Goal: Task Accomplishment & Management: Use online tool/utility

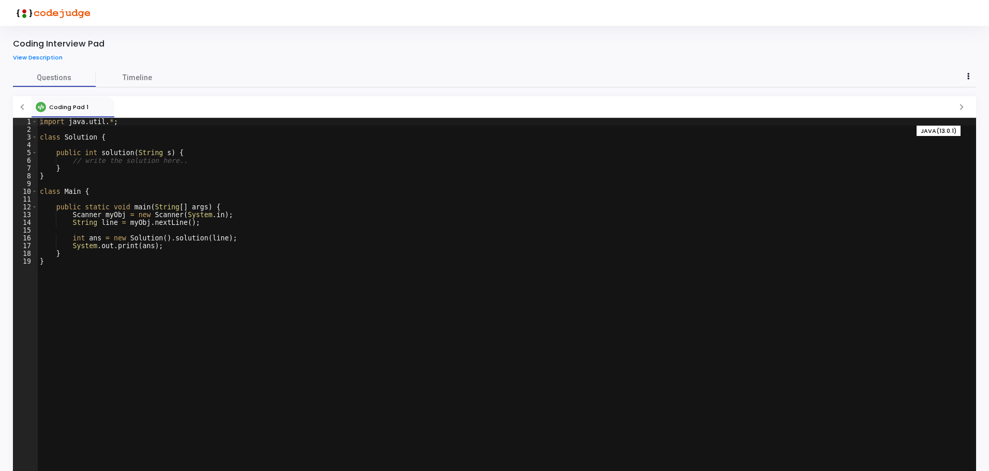
scroll to position [35, 0]
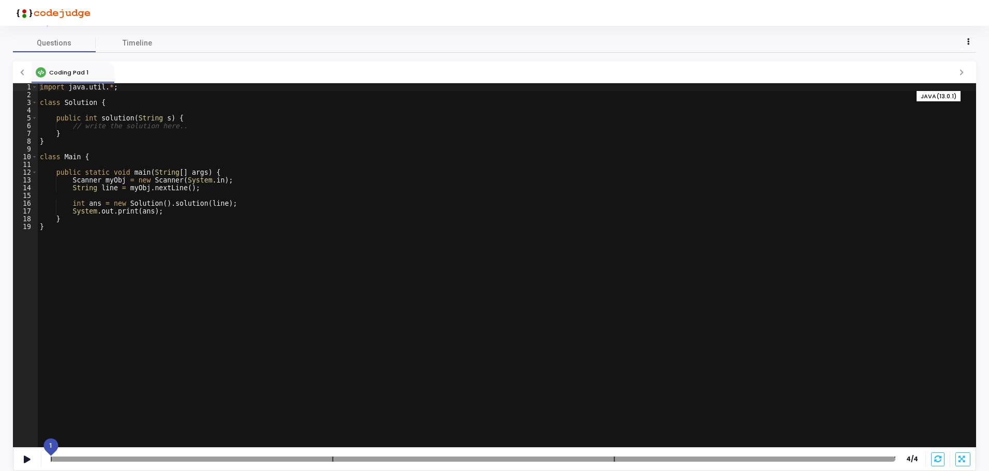
click at [109, 459] on div at bounding box center [473, 459] width 845 height 5
click at [172, 458] on div at bounding box center [473, 459] width 845 height 5
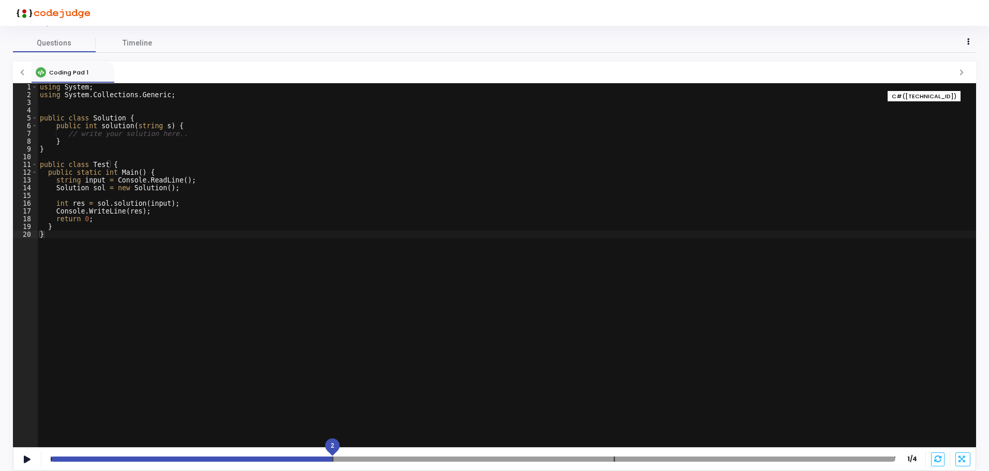
click at [228, 460] on div at bounding box center [473, 459] width 845 height 5
click at [394, 459] on div at bounding box center [473, 459] width 845 height 5
click at [495, 461] on div at bounding box center [473, 459] width 845 height 5
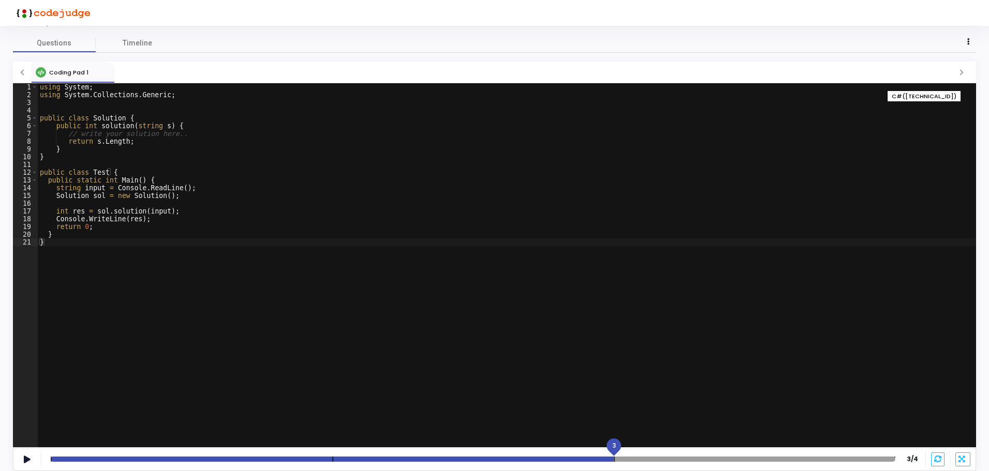
click at [659, 460] on div at bounding box center [473, 459] width 845 height 5
click at [762, 461] on div at bounding box center [473, 459] width 845 height 5
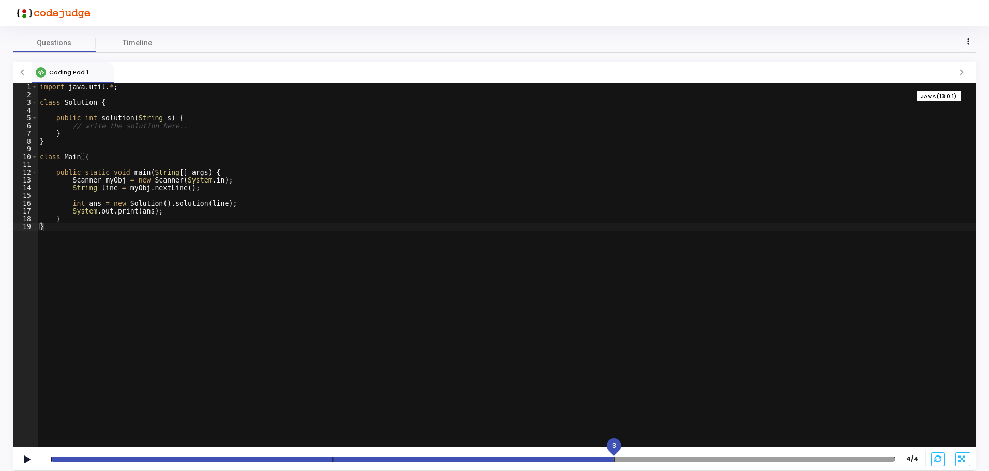
drag, startPoint x: 894, startPoint y: 449, endPoint x: 693, endPoint y: 442, distance: 200.8
click at [693, 442] on div "Coding Pad 1 1 2 3 4 5 6 7 8 9 10 11 12 13 14 15 16 17 18 19 import java . util…" at bounding box center [494, 267] width 963 height 410
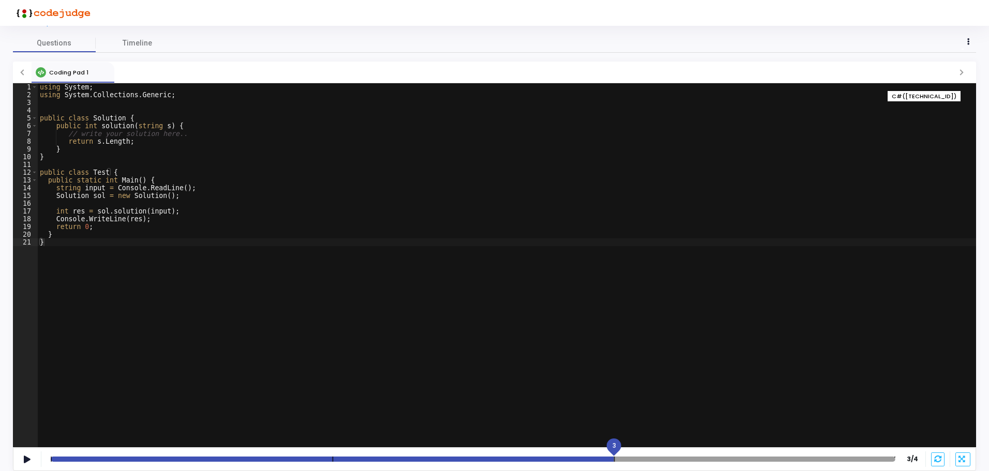
click at [98, 228] on div "using System ; using System . Collections . Generic ; public class Solution { p…" at bounding box center [507, 273] width 938 height 380
click at [69, 235] on div "using System ; using System . Collections . Generic ; public class Solution { p…" at bounding box center [507, 273] width 938 height 380
click at [55, 244] on div "using System ; using System . Collections . Generic ; public class Solution { p…" at bounding box center [507, 273] width 938 height 380
click at [131, 169] on div "using System ; using System . Collections . Generic ; public class Solution { p…" at bounding box center [507, 273] width 938 height 380
click at [150, 180] on div "using System ; using System . Collections . Generic ; public class Solution { p…" at bounding box center [507, 273] width 938 height 380
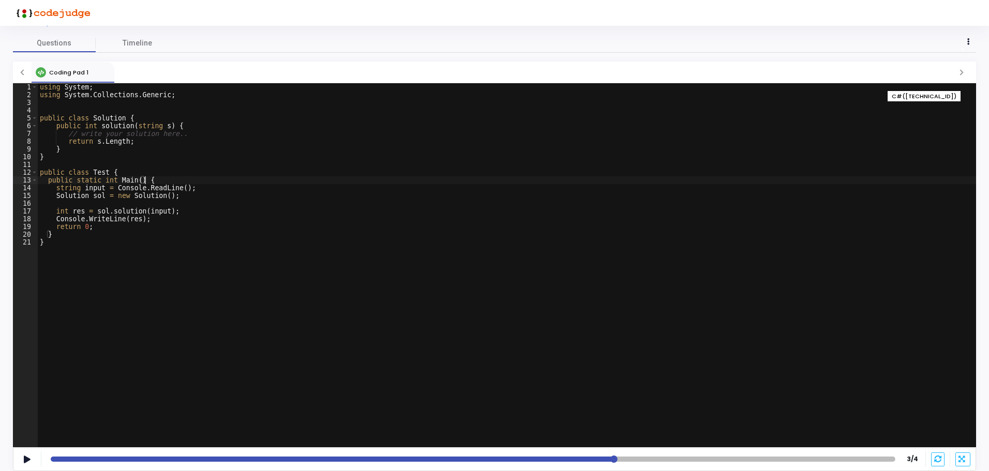
click at [199, 191] on div "using System ; using System . Collections . Generic ; public class Solution { p…" at bounding box center [507, 273] width 938 height 380
click at [187, 199] on div "using System ; using System . Collections . Generic ; public class Solution { p…" at bounding box center [507, 273] width 938 height 380
click at [178, 212] on div "using System ; using System . Collections . Generic ; public class Solution { p…" at bounding box center [507, 273] width 938 height 380
click at [163, 223] on div "using System ; using System . Collections . Generic ; public class Solution { p…" at bounding box center [507, 273] width 938 height 380
click at [64, 236] on div "using System ; using System . Collections . Generic ; public class Solution { p…" at bounding box center [507, 273] width 938 height 380
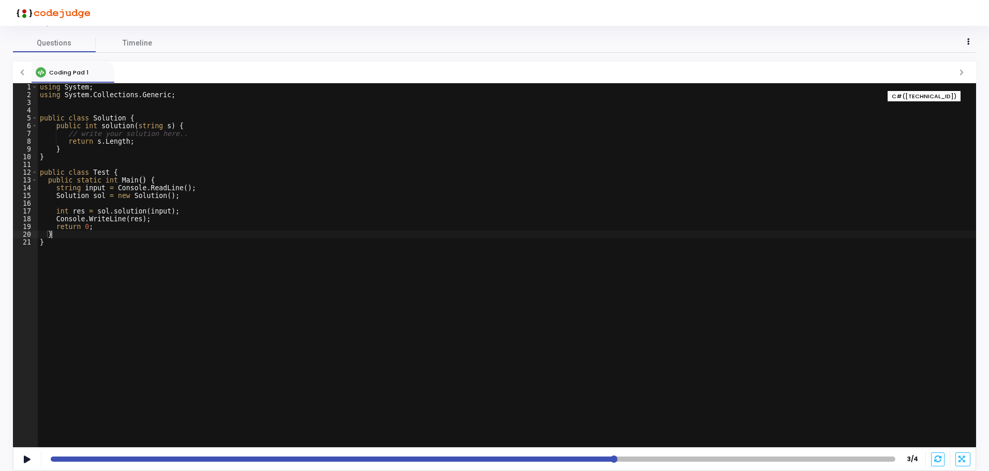
click at [50, 244] on div "using System ; using System . Collections . Generic ; public class Solution { p…" at bounding box center [507, 273] width 938 height 380
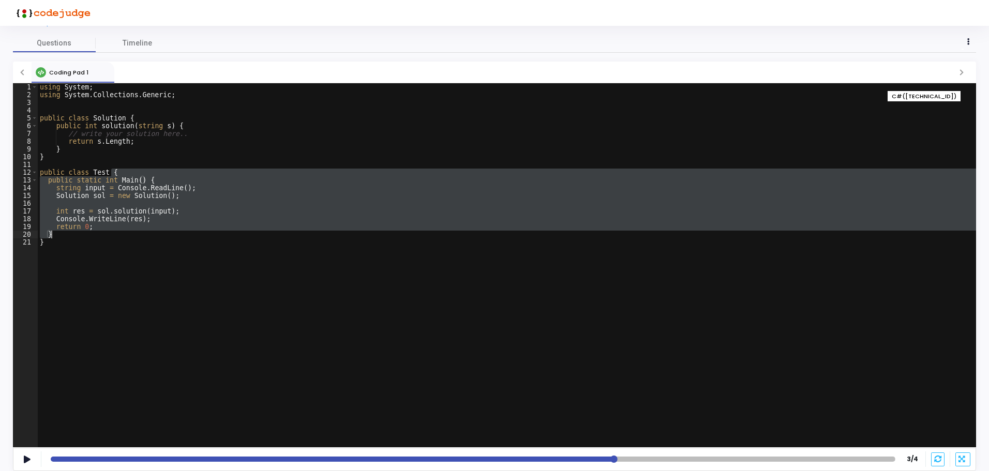
drag, startPoint x: 112, startPoint y: 171, endPoint x: 96, endPoint y: 235, distance: 65.6
click at [96, 235] on div "using System ; using System . Collections . Generic ; public class Solution { p…" at bounding box center [507, 273] width 938 height 380
click at [96, 235] on div "using System ; using System . Collections . Generic ; public class Solution { p…" at bounding box center [507, 265] width 938 height 364
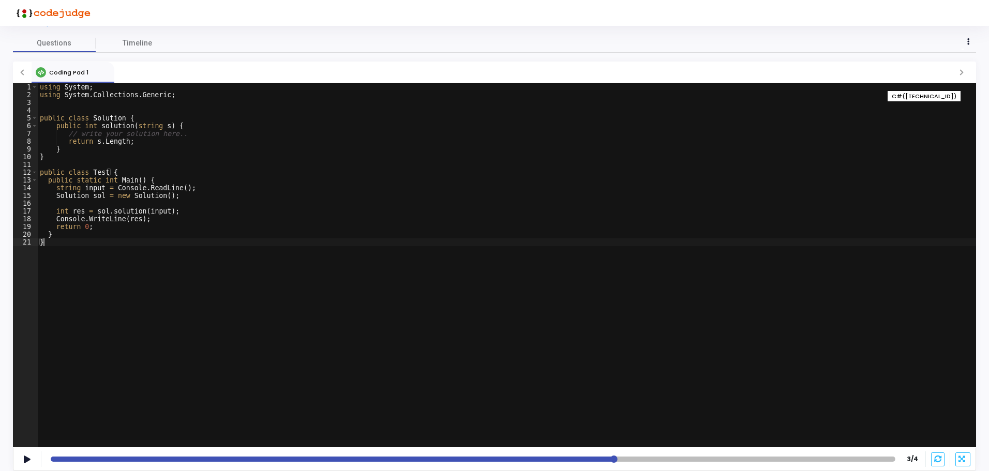
click at [81, 246] on div "using System ; using System . Collections . Generic ; public class Solution { p…" at bounding box center [507, 273] width 938 height 380
type textarea "}"
click at [513, 456] on mat-slider "3" at bounding box center [473, 459] width 853 height 8
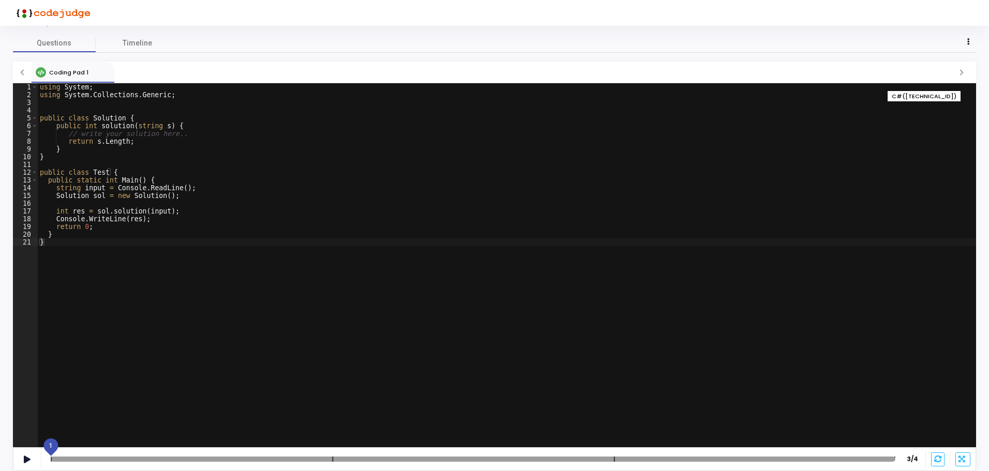
drag, startPoint x: 614, startPoint y: 448, endPoint x: 108, endPoint y: 444, distance: 506.3
click at [108, 444] on div "Coding Pad 1 } 1 2 3 4 5 6 7 8 9 10 11 12 13 14 15 16 17 18 19 20 21 using Syst…" at bounding box center [494, 267] width 963 height 410
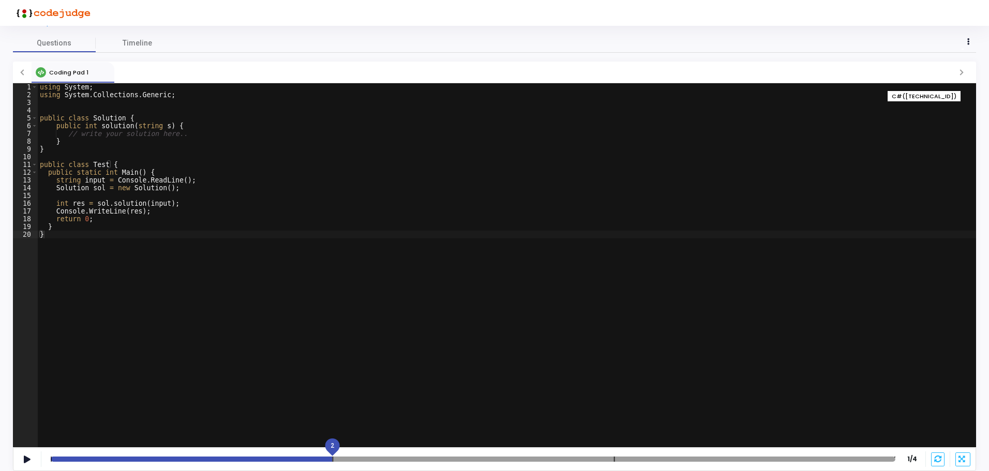
drag, startPoint x: 51, startPoint y: 445, endPoint x: 228, endPoint y: 435, distance: 176.7
click at [228, 435] on div "Coding Pad 1 } 1 2 3 4 5 6 7 8 9 10 11 12 13 14 15 16 17 18 19 20 using System …" at bounding box center [494, 267] width 963 height 410
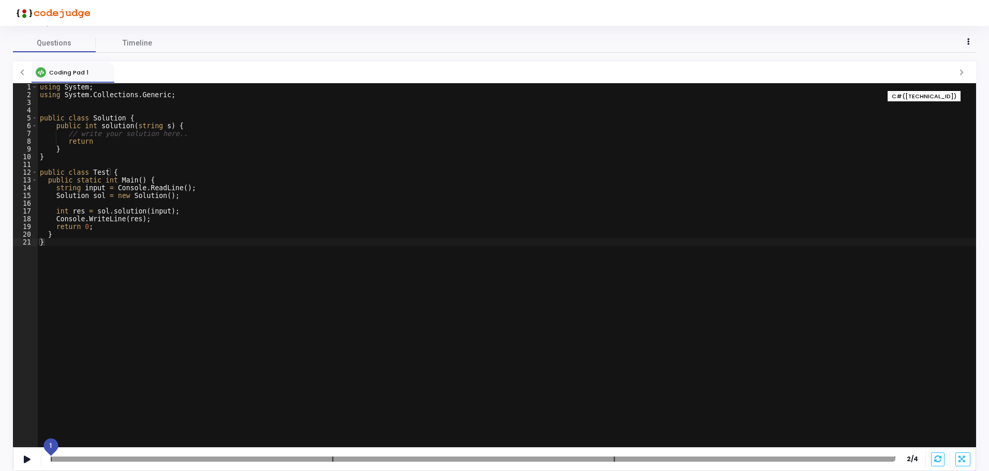
drag, startPoint x: 330, startPoint y: 445, endPoint x: 19, endPoint y: 425, distance: 311.5
click at [6, 436] on div "Coding Interview Pad View Description Questions Timeline Coding Pad 1 } 1 2 3 4…" at bounding box center [494, 213] width 989 height 445
click at [925, 98] on span "C#([TECHNICAL_ID])" at bounding box center [924, 96] width 65 height 9
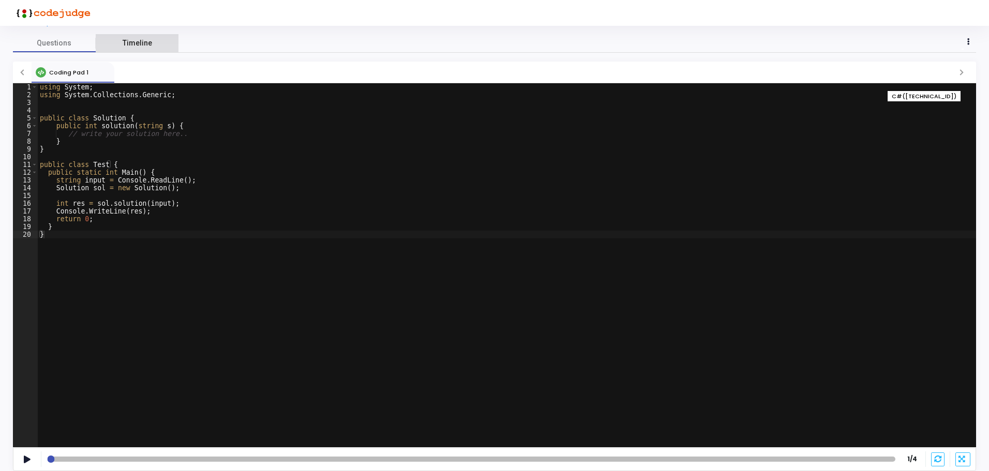
click at [141, 41] on span "Timeline" at bounding box center [137, 43] width 29 height 11
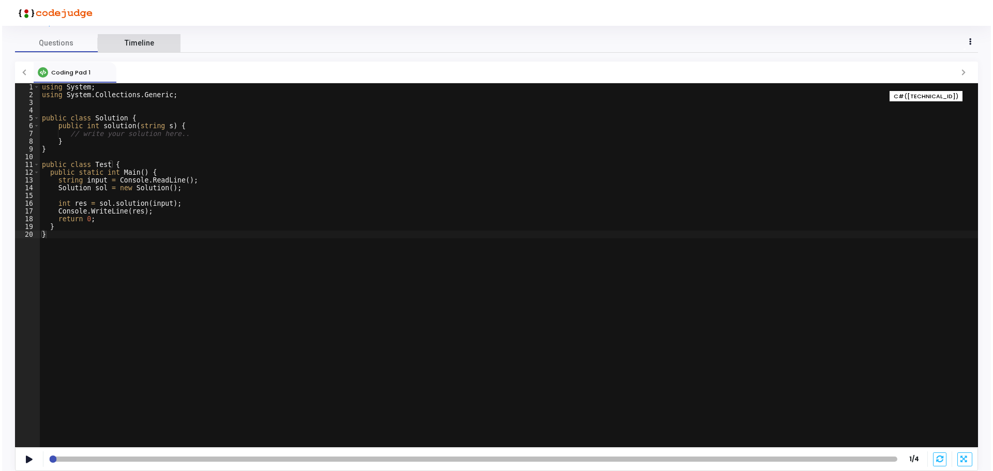
scroll to position [0, 0]
